Goal: Task Accomplishment & Management: Use online tool/utility

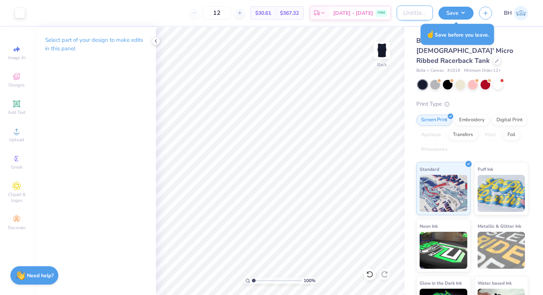
click at [420, 19] on input "Design Title" at bounding box center [415, 13] width 36 height 15
type input "sea tee"
click at [462, 18] on div "Save" at bounding box center [455, 13] width 35 height 13
click at [461, 13] on button "Save" at bounding box center [455, 12] width 35 height 13
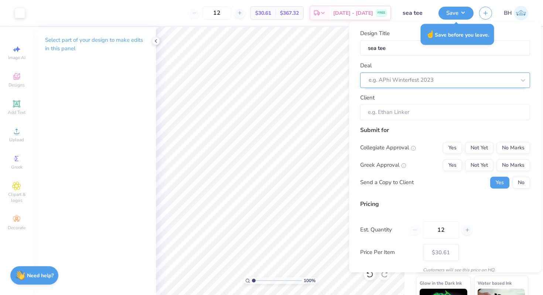
click at [448, 85] on div "e.g. APhi Winterfest 2023" at bounding box center [445, 80] width 170 height 16
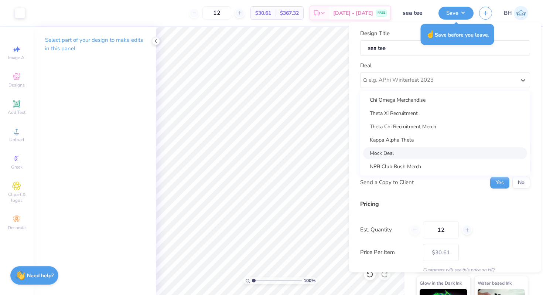
click at [403, 150] on div "Mock Deal" at bounding box center [445, 153] width 164 height 12
type input "Bella Henkels"
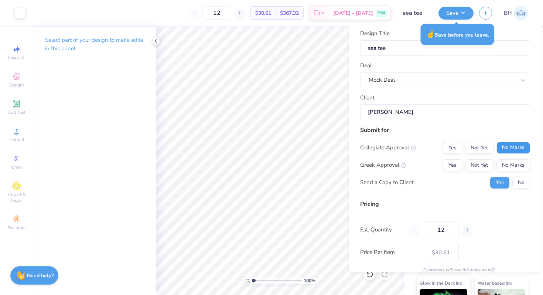
click at [516, 141] on button "No Marks" at bounding box center [513, 147] width 34 height 12
click at [468, 155] on div "Collegiate Approval Yes Not Yet No Marks Greek Approval Yes Not Yet No Marks Se…" at bounding box center [445, 164] width 170 height 47
click at [453, 162] on button "Yes" at bounding box center [452, 165] width 19 height 12
click at [527, 175] on div "Collegiate Approval Yes Not Yet No Marks Greek Approval Yes Not Yet No Marks Se…" at bounding box center [445, 164] width 170 height 47
click at [525, 179] on button "No" at bounding box center [521, 182] width 18 height 12
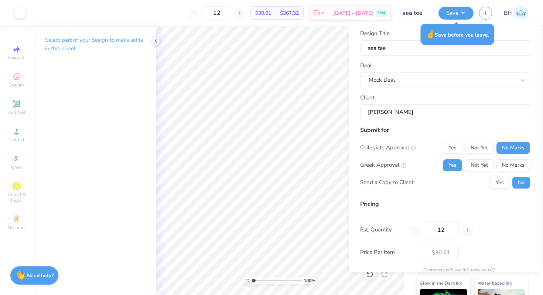
scroll to position [31, 0]
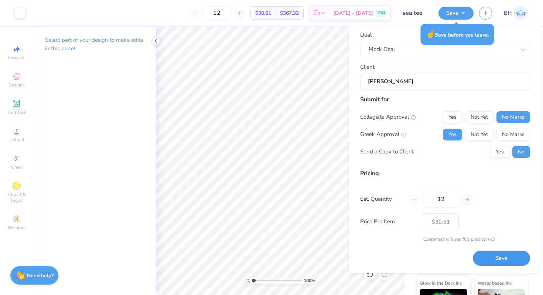
click at [508, 257] on button "Save" at bounding box center [501, 258] width 57 height 15
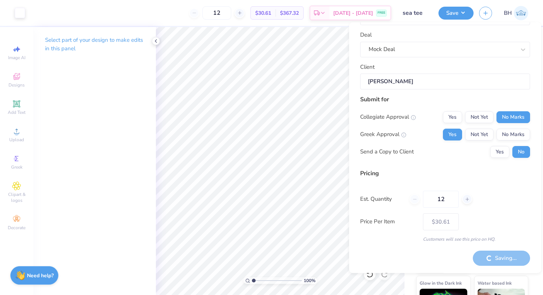
type input "– –"
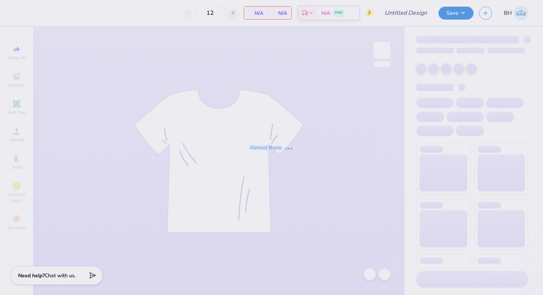
type input "Palm Tree Shirt"
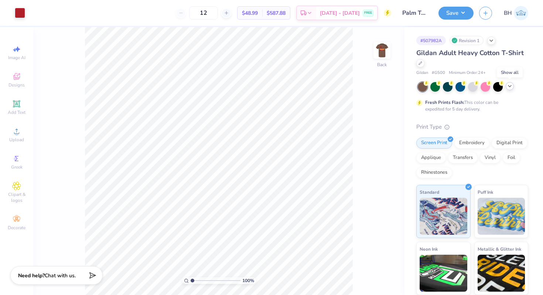
click at [509, 85] on icon at bounding box center [510, 86] width 6 height 6
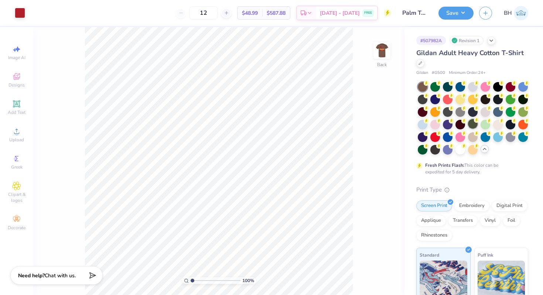
click at [429, 86] on circle at bounding box center [426, 83] width 5 height 5
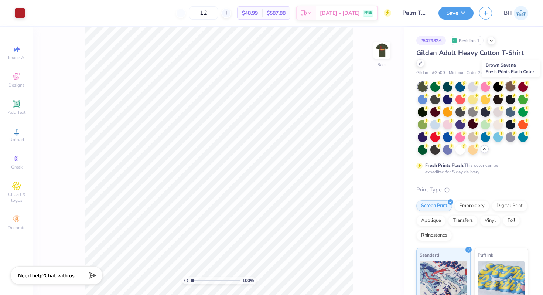
click at [510, 88] on div at bounding box center [511, 86] width 10 height 10
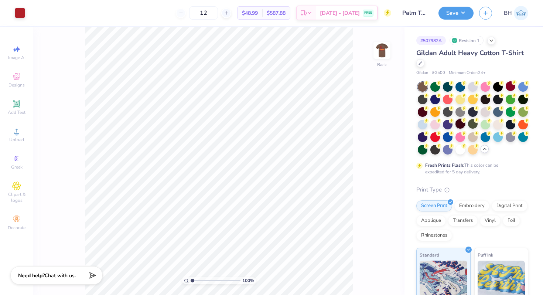
click at [459, 122] on div at bounding box center [460, 124] width 10 height 10
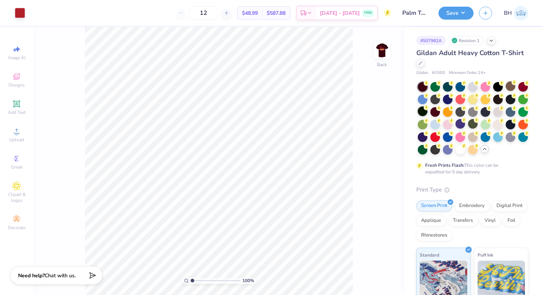
click at [425, 112] on div at bounding box center [423, 111] width 10 height 10
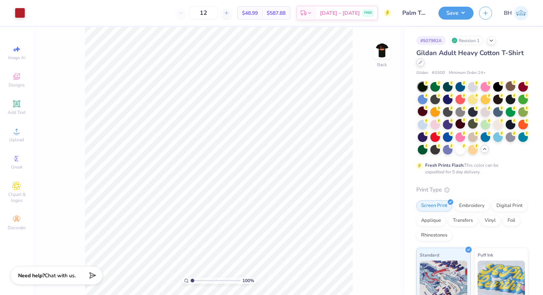
click at [421, 63] on icon at bounding box center [420, 63] width 4 height 4
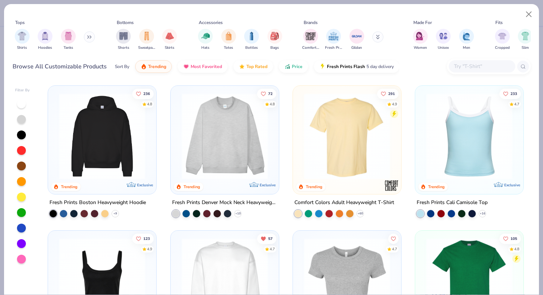
click at [340, 153] on img at bounding box center [346, 136] width 93 height 86
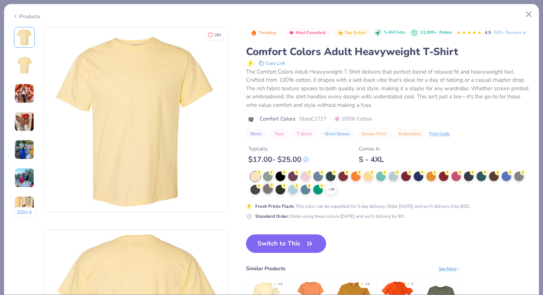
click at [269, 189] on div at bounding box center [268, 189] width 10 height 10
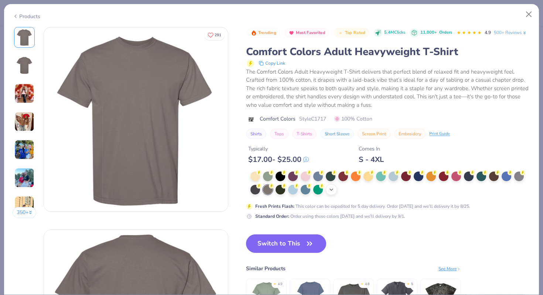
click at [331, 191] on icon at bounding box center [331, 189] width 6 height 6
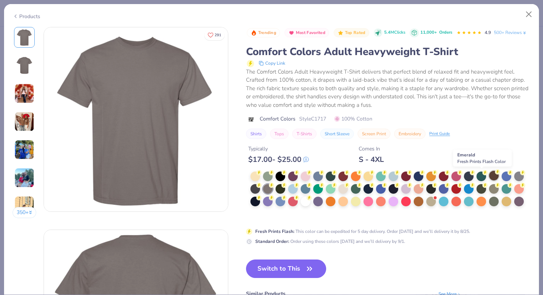
click at [491, 174] on div at bounding box center [494, 176] width 10 height 10
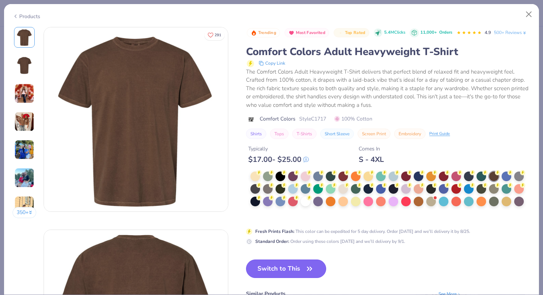
click at [315, 264] on button "Switch to This" at bounding box center [286, 268] width 80 height 18
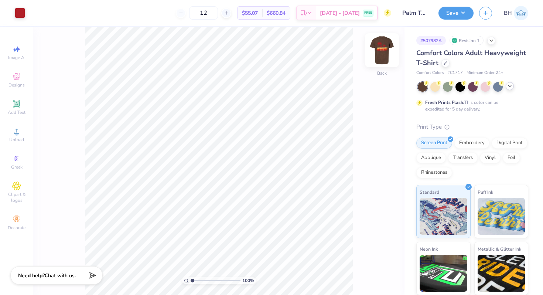
click at [389, 64] on img at bounding box center [382, 50] width 30 height 30
click at [453, 14] on button "Save" at bounding box center [455, 12] width 35 height 13
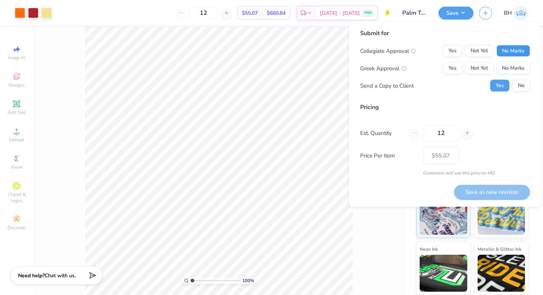
click at [518, 50] on button "No Marks" at bounding box center [513, 51] width 34 height 12
click at [465, 75] on div "Collegiate Approval Yes Not Yet No Marks Greek Approval Yes Not Yet No Marks Se…" at bounding box center [445, 68] width 170 height 47
click at [463, 73] on div "Yes Not Yet No Marks" at bounding box center [486, 68] width 87 height 12
click at [459, 71] on button "Yes" at bounding box center [452, 68] width 19 height 12
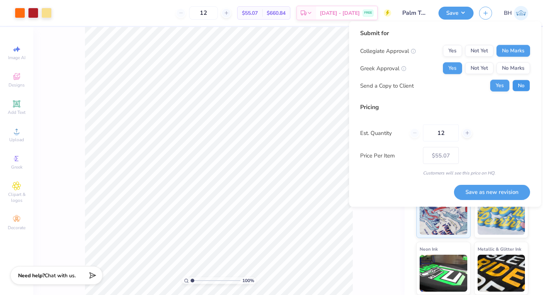
click at [524, 80] on button "No" at bounding box center [521, 86] width 18 height 12
click at [485, 185] on button "Save as new revision" at bounding box center [492, 191] width 76 height 15
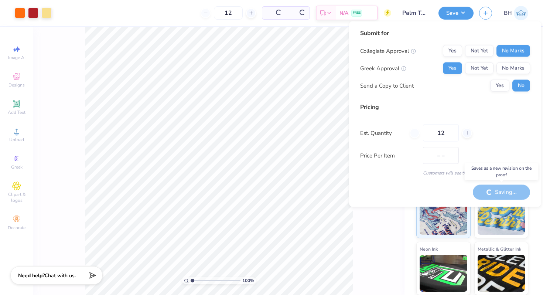
type input "$55.07"
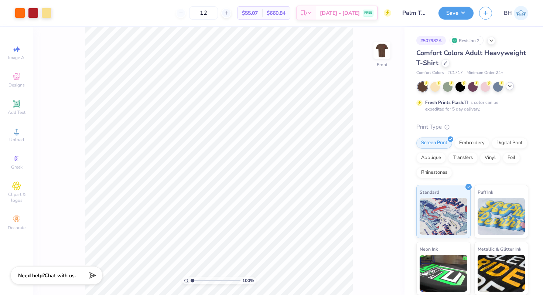
click at [519, 8] on img at bounding box center [521, 13] width 14 height 14
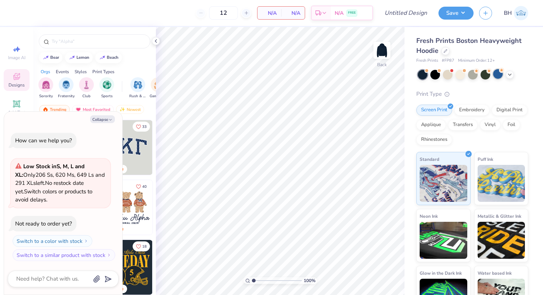
click at [496, 74] on div at bounding box center [498, 74] width 10 height 10
type textarea "x"
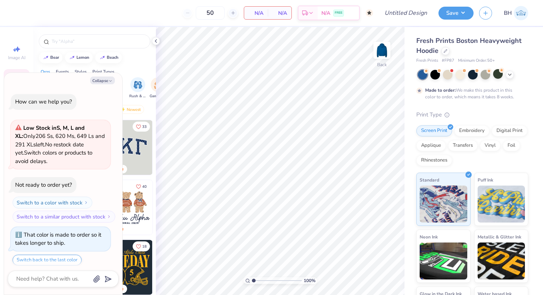
type input "50"
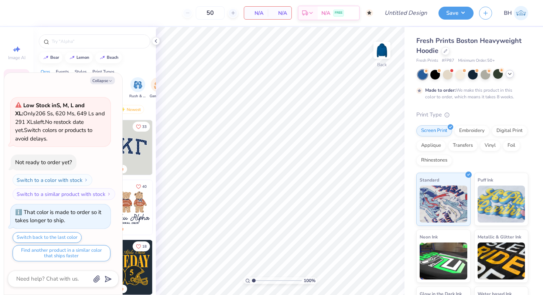
click at [511, 76] on icon at bounding box center [510, 74] width 6 height 6
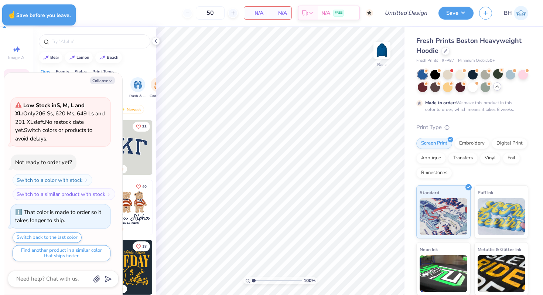
type textarea "x"
